Goal: Task Accomplishment & Management: Manage account settings

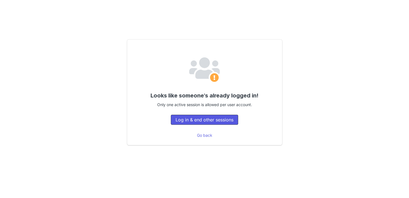
click at [198, 117] on button "Log in & end other sessions" at bounding box center [204, 120] width 67 height 10
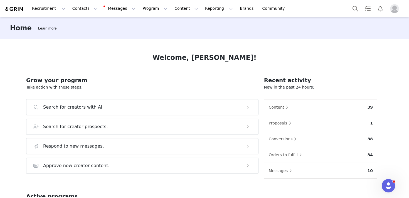
click at [397, 7] on img "Profile" at bounding box center [394, 8] width 9 height 9
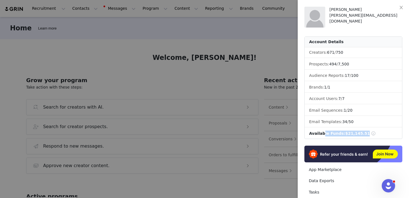
drag, startPoint x: 363, startPoint y: 133, endPoint x: 320, endPoint y: 132, distance: 43.5
click at [320, 132] on div "Available Funds: $21,145.51" at bounding box center [342, 134] width 67 height 6
click at [320, 132] on span "Available Funds:" at bounding box center [327, 133] width 36 height 4
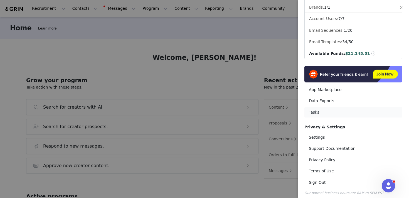
scroll to position [84, 0]
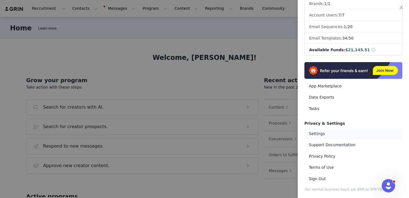
click at [314, 132] on link "Settings" at bounding box center [354, 134] width 98 height 10
select select "America/[GEOGRAPHIC_DATA]"
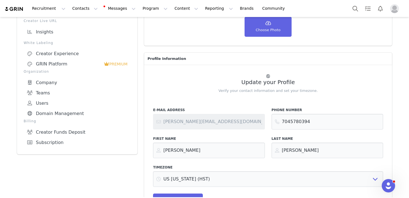
scroll to position [114, 0]
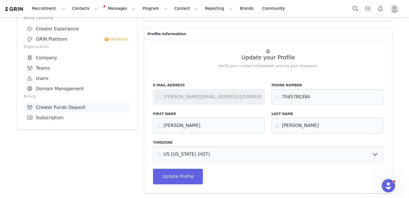
click at [43, 102] on link "Creator Funds Deposit" at bounding box center [77, 107] width 107 height 10
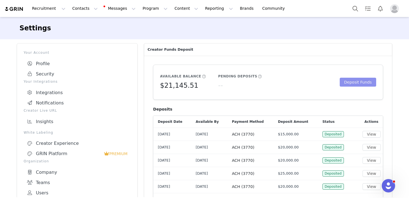
click at [347, 82] on button "Deposit Funds" at bounding box center [358, 82] width 36 height 9
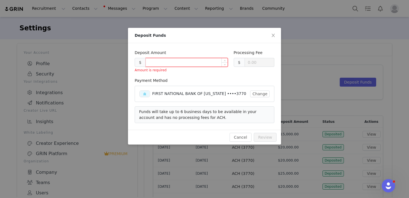
click at [177, 60] on input at bounding box center [187, 62] width 82 height 8
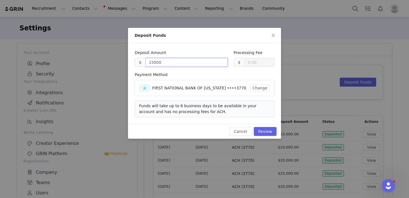
drag, startPoint x: 154, startPoint y: 64, endPoint x: 173, endPoint y: 67, distance: 19.0
click at [162, 63] on input "15000" at bounding box center [187, 62] width 82 height 8
type input "15000.00"
click at [269, 132] on button "Review" at bounding box center [265, 131] width 23 height 9
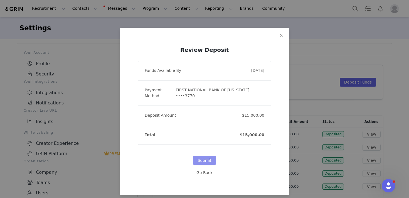
click at [202, 159] on button "Submit" at bounding box center [204, 160] width 23 height 9
